Goal: Navigation & Orientation: Go to known website

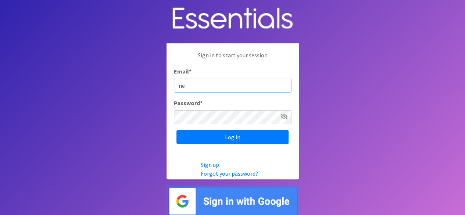
type input "n"
type input "[PERSON_NAME][EMAIL_ADDRESS][DOMAIN_NAME]"
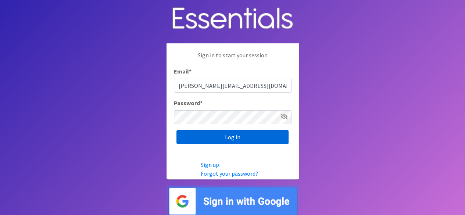
click at [249, 140] on input "Log in" at bounding box center [232, 137] width 112 height 14
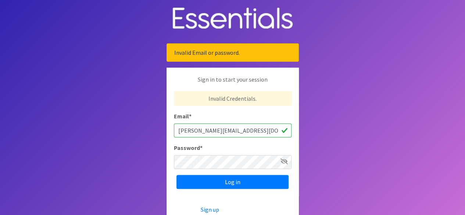
click at [344, 103] on body "Invalid Email or password. Sign in to start your session Invalid Credentials. E…" at bounding box center [232, 130] width 465 height 261
click at [285, 162] on icon at bounding box center [284, 161] width 7 height 6
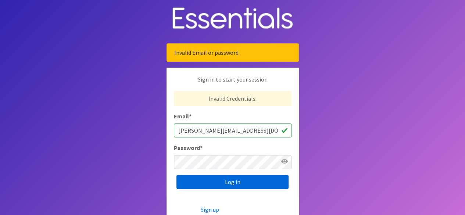
click at [220, 181] on input "Log in" at bounding box center [232, 182] width 112 height 14
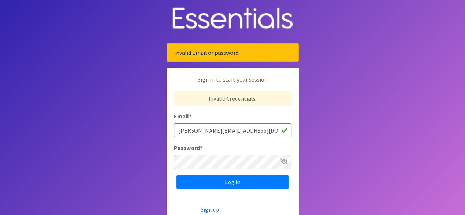
click at [215, 128] on input "[PERSON_NAME][EMAIL_ADDRESS][DOMAIN_NAME]" at bounding box center [233, 131] width 118 height 14
click at [224, 131] on input "megan@momhelp.org" at bounding box center [233, 131] width 118 height 14
type input "[PERSON_NAME][EMAIL_ADDRESS][DOMAIN_NAME]"
click at [189, 198] on div "Sign in to start your session Invalid Credentials. Email * megan@momhelps.org P…" at bounding box center [233, 146] width 132 height 157
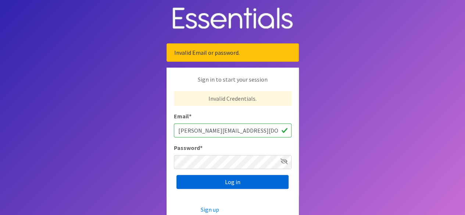
click at [201, 181] on input "Log in" at bounding box center [232, 182] width 112 height 14
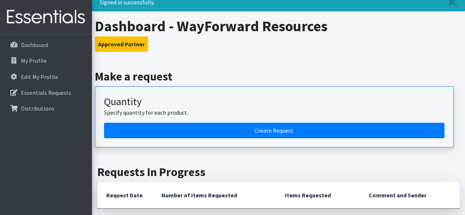
scroll to position [19, 0]
